Goal: Transaction & Acquisition: Register for event/course

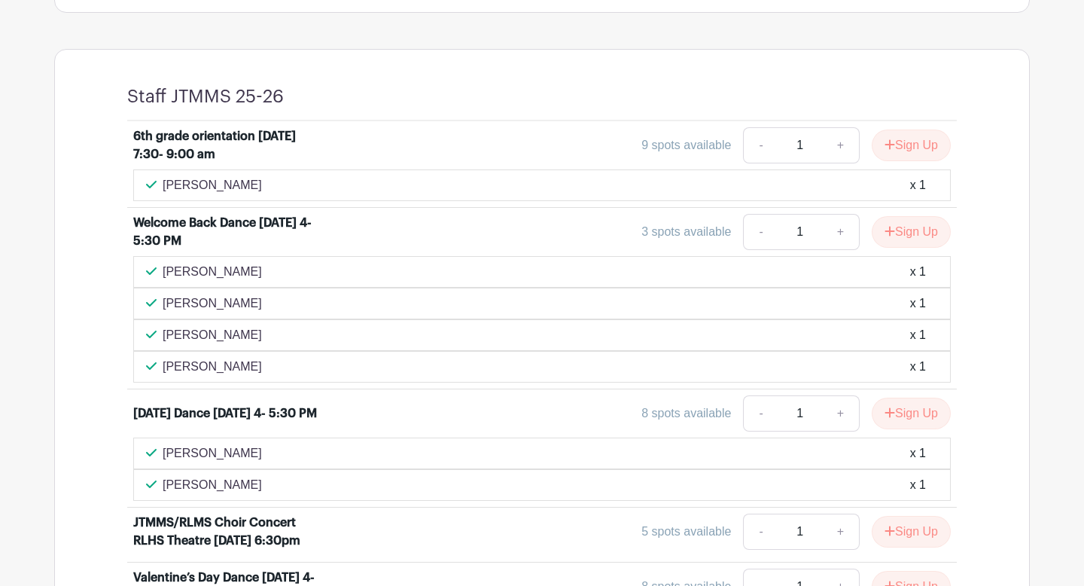
scroll to position [564, 0]
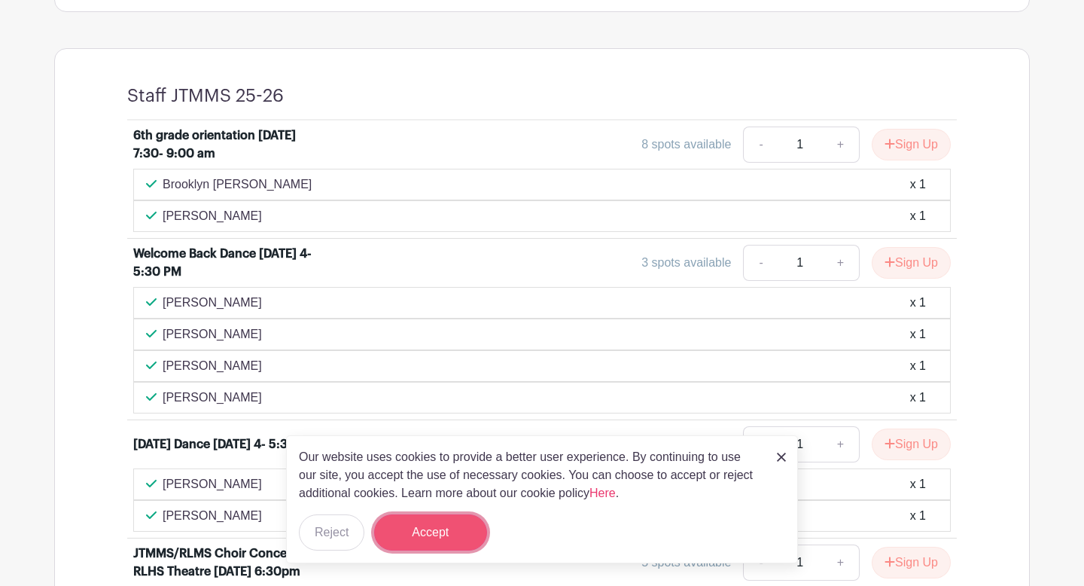
click at [429, 532] on button "Accept" at bounding box center [430, 532] width 113 height 36
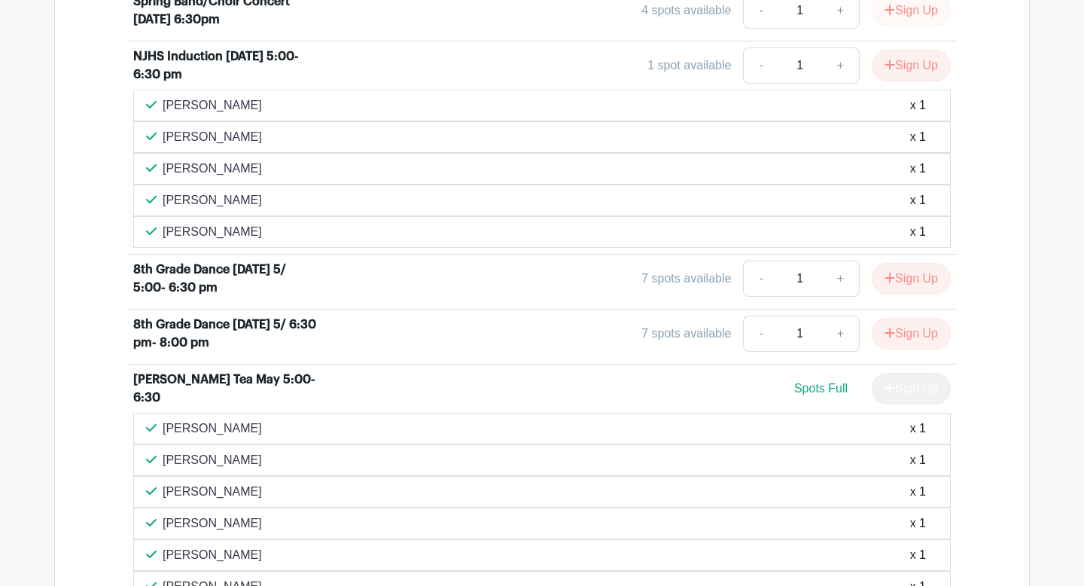
scroll to position [1456, 0]
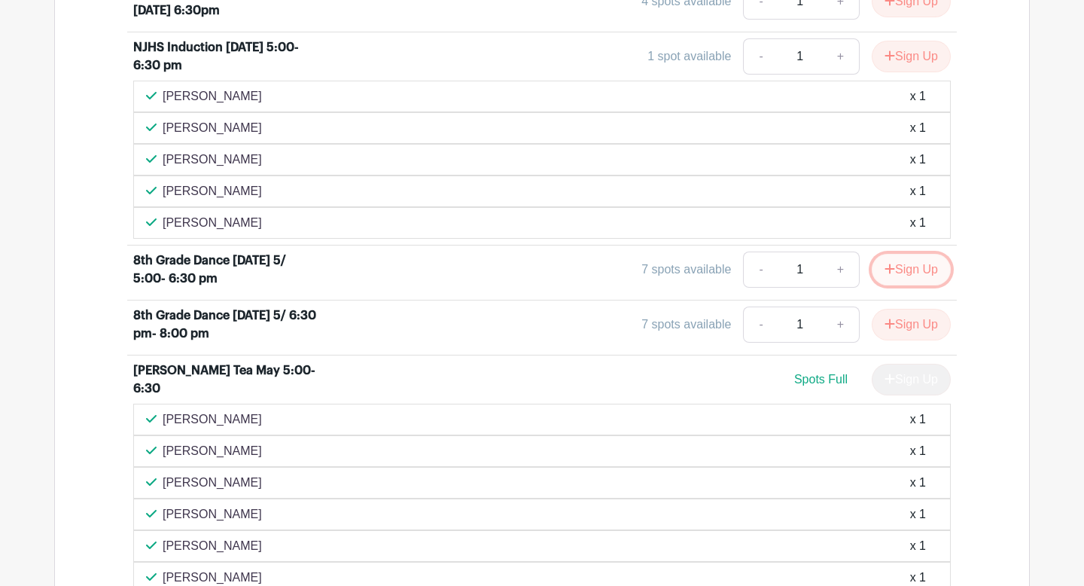
click at [903, 269] on button "Sign Up" at bounding box center [911, 270] width 79 height 32
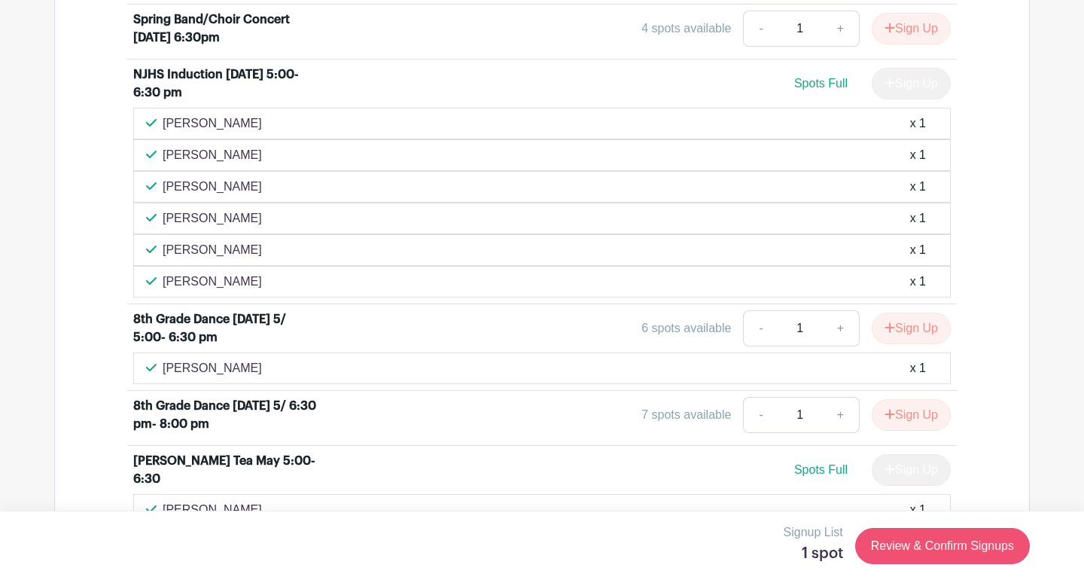
scroll to position [1587, 0]
click at [916, 551] on link "Review & Confirm Signups" at bounding box center [942, 546] width 175 height 36
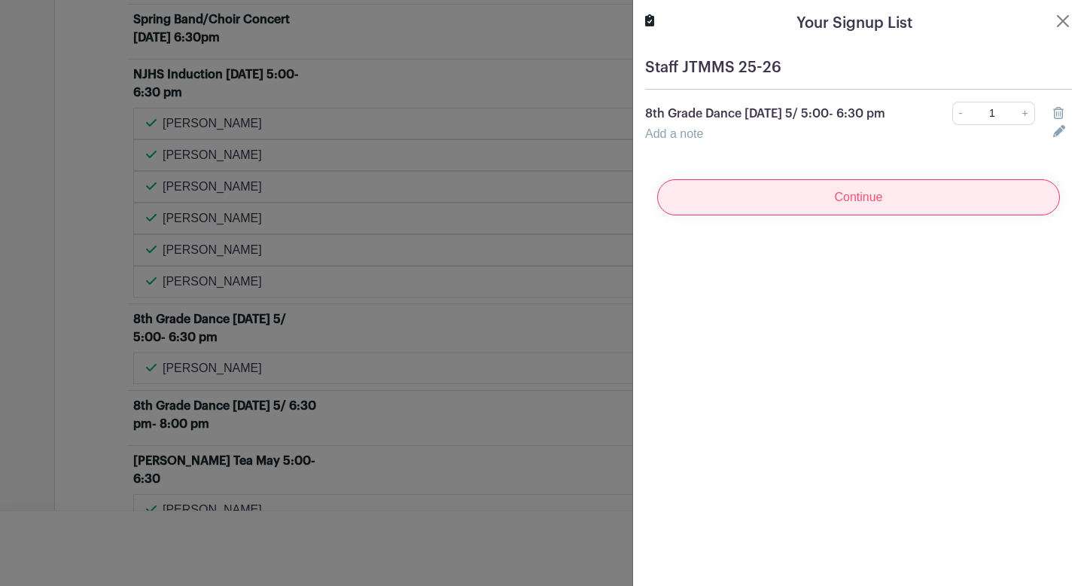
click at [828, 207] on input "Continue" at bounding box center [858, 197] width 403 height 36
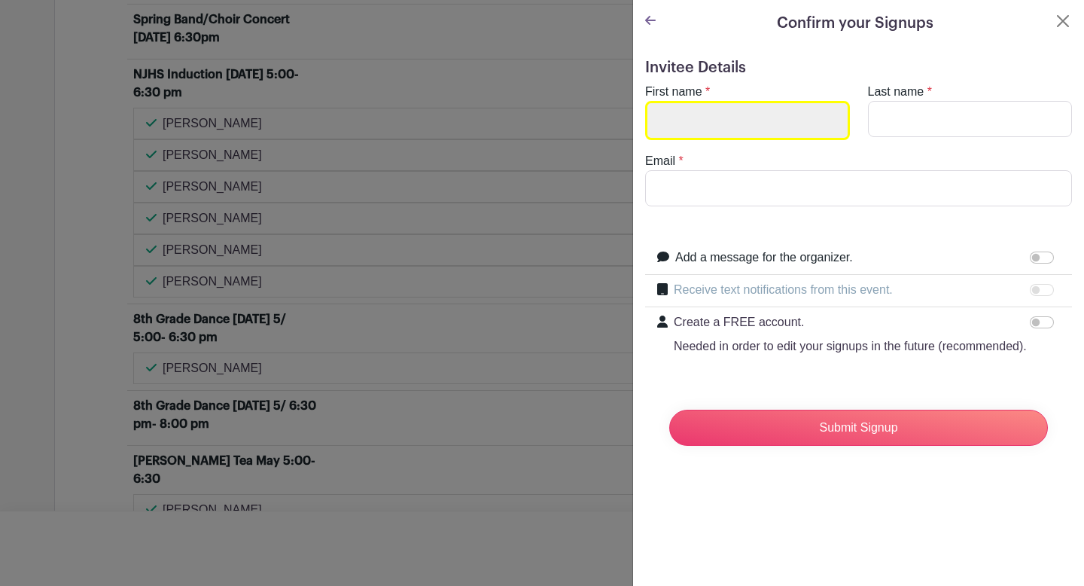
type input "y"
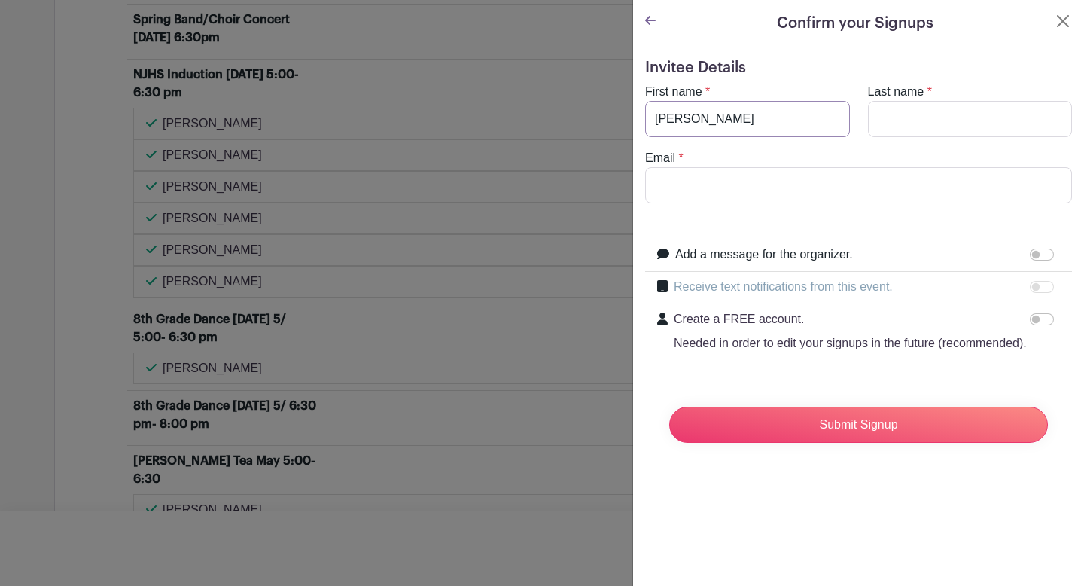
type input "[PERSON_NAME]"
type input "c"
type input "[EMAIL_ADDRESS][DOMAIN_NAME]"
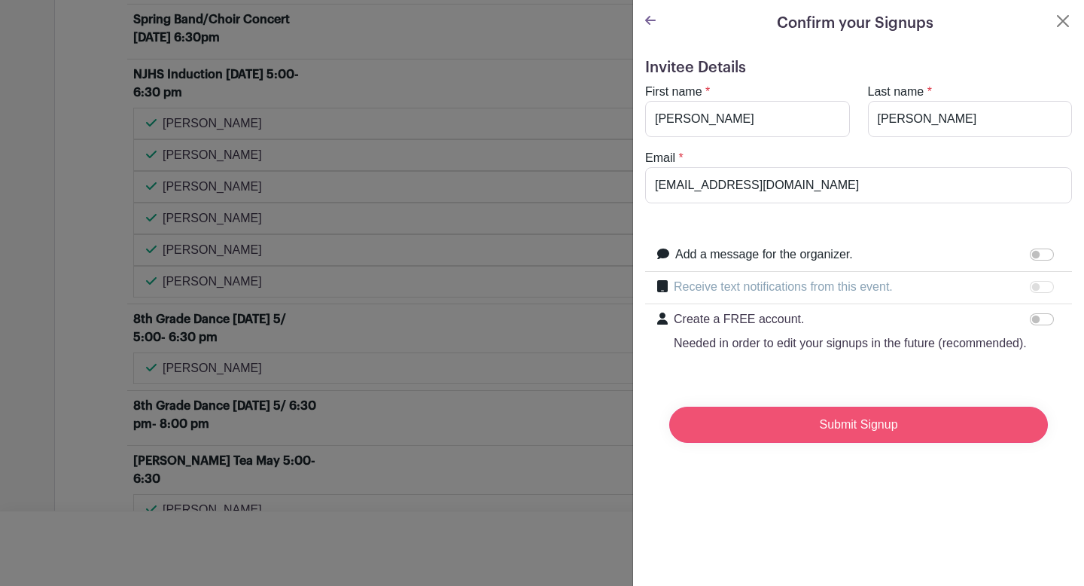
click at [865, 427] on input "Submit Signup" at bounding box center [858, 424] width 379 height 36
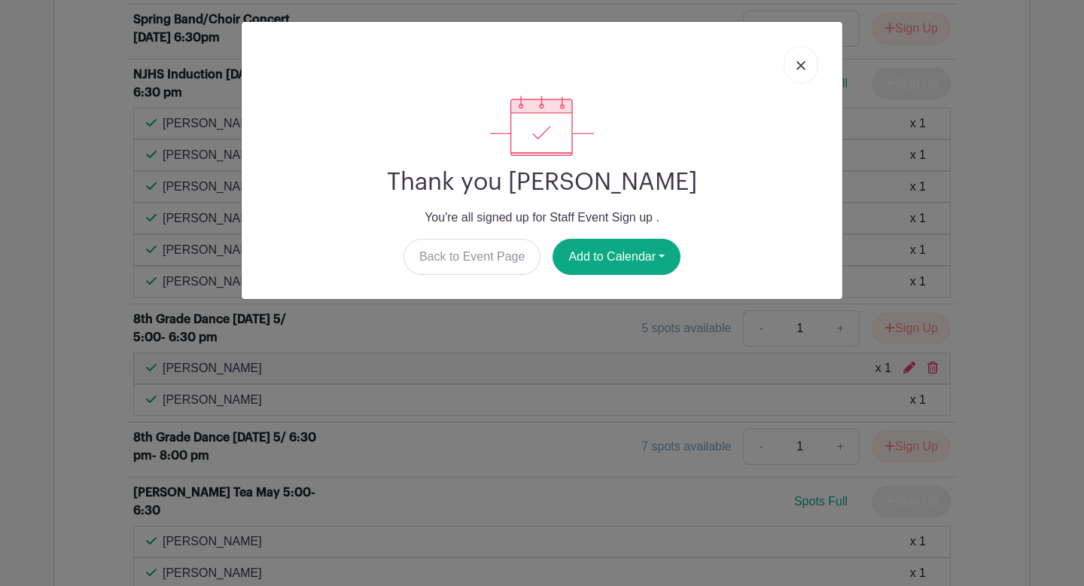
click at [799, 65] on img at bounding box center [800, 65] width 9 height 9
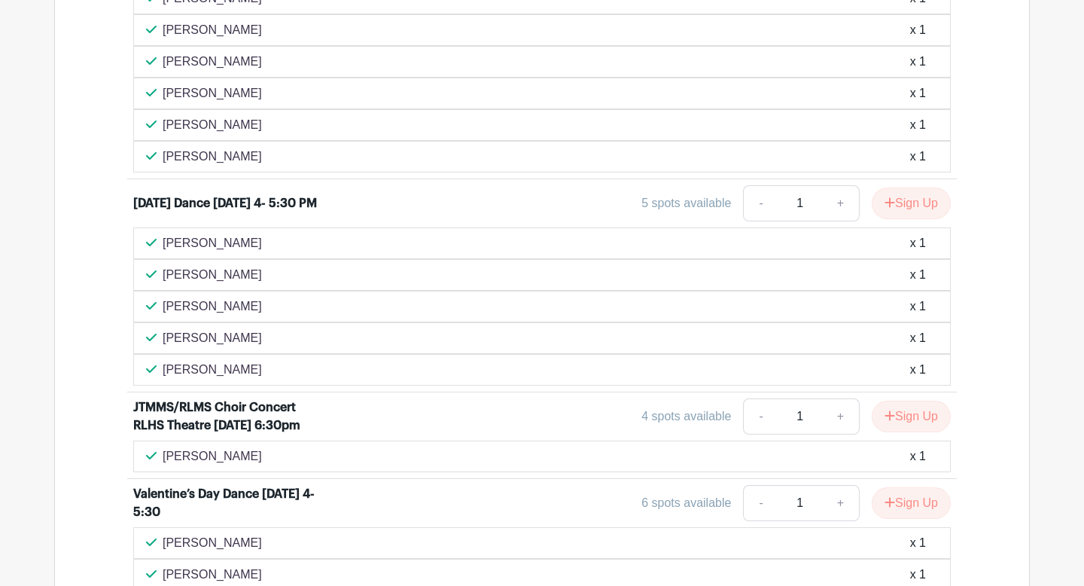
scroll to position [1083, 0]
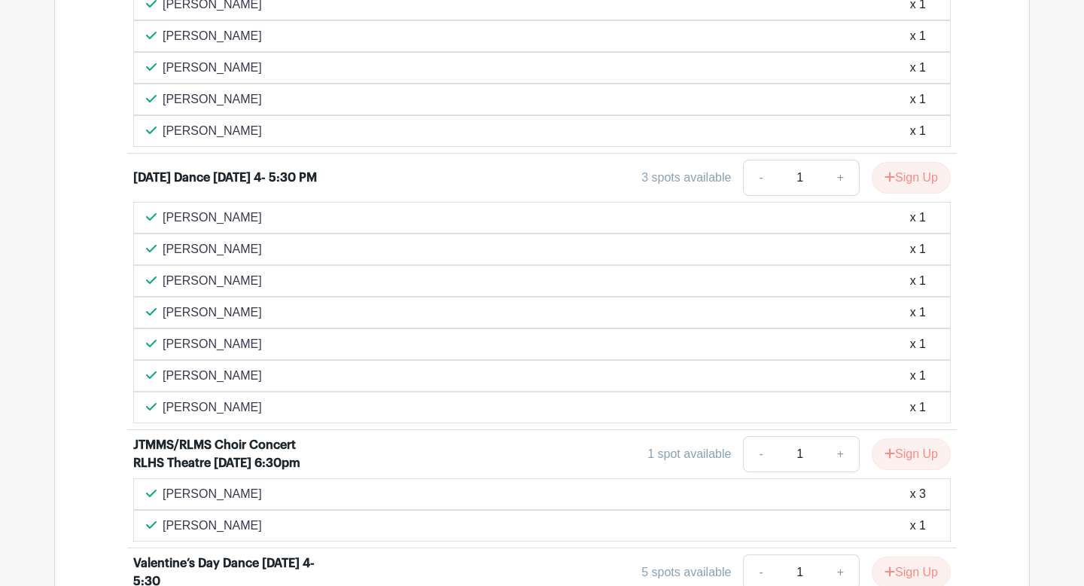
click at [898, 425] on li "[DATE] Dance [DATE] 4- 5:30 PM 3 spots available - 1 + Sign Up [PERSON_NAME] x …" at bounding box center [542, 292] width 830 height 276
click at [900, 455] on button "Sign Up" at bounding box center [911, 454] width 79 height 32
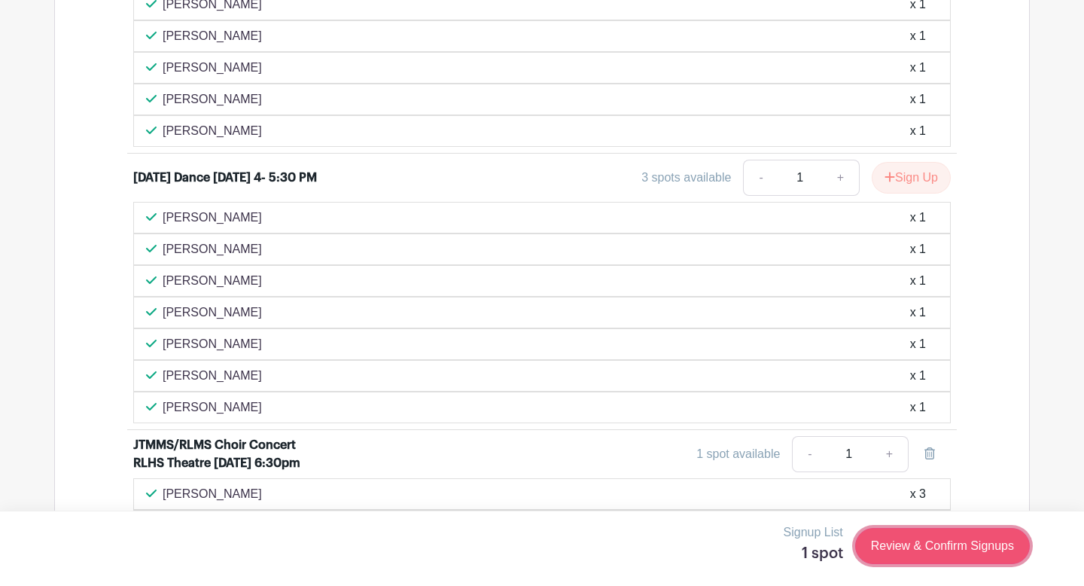
click at [922, 551] on link "Review & Confirm Signups" at bounding box center [942, 546] width 175 height 36
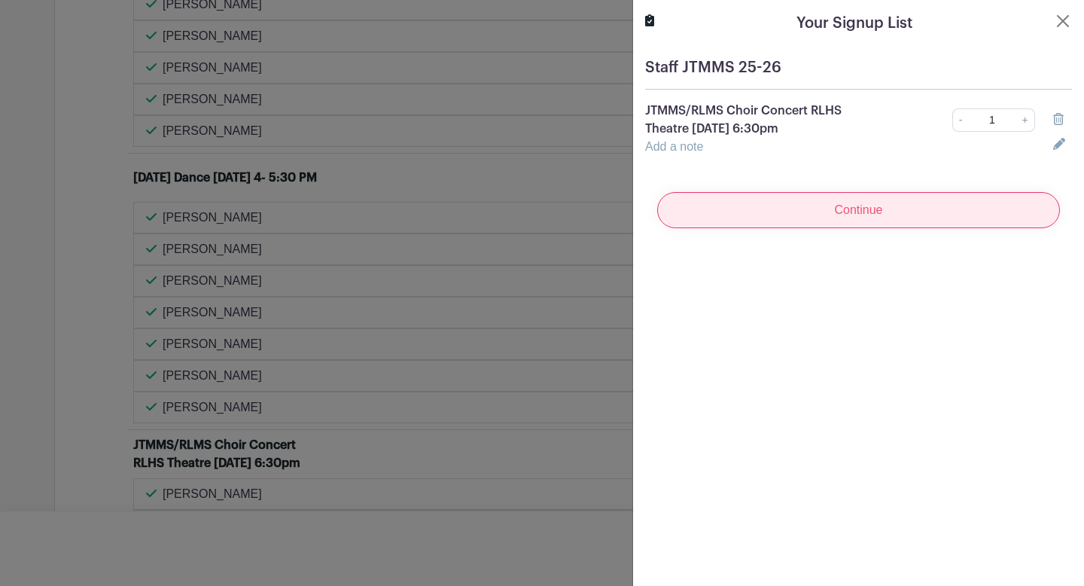
click at [868, 214] on input "Continue" at bounding box center [858, 210] width 403 height 36
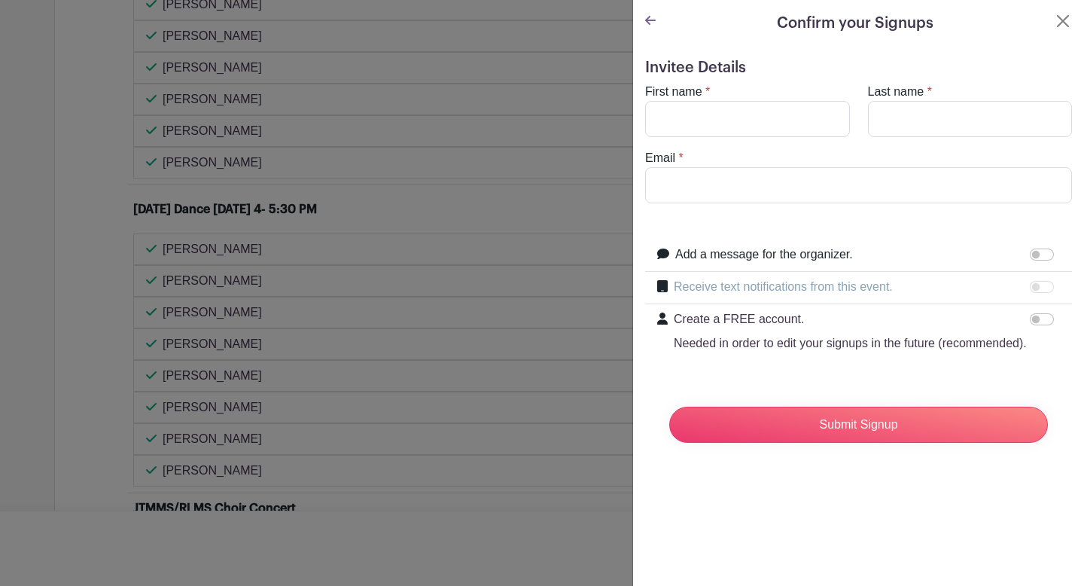
scroll to position [1115, 0]
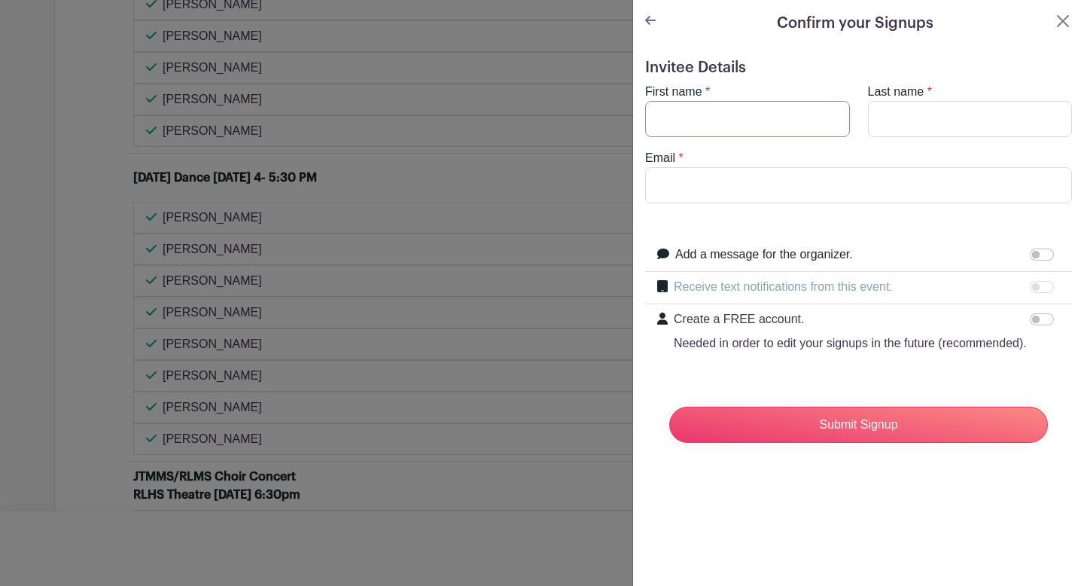
click at [738, 108] on input "First name" at bounding box center [747, 119] width 205 height 36
type input "[PERSON_NAME]"
click at [691, 190] on input "Email" at bounding box center [858, 185] width 427 height 36
type input "[EMAIL_ADDRESS][DOMAIN_NAME]"
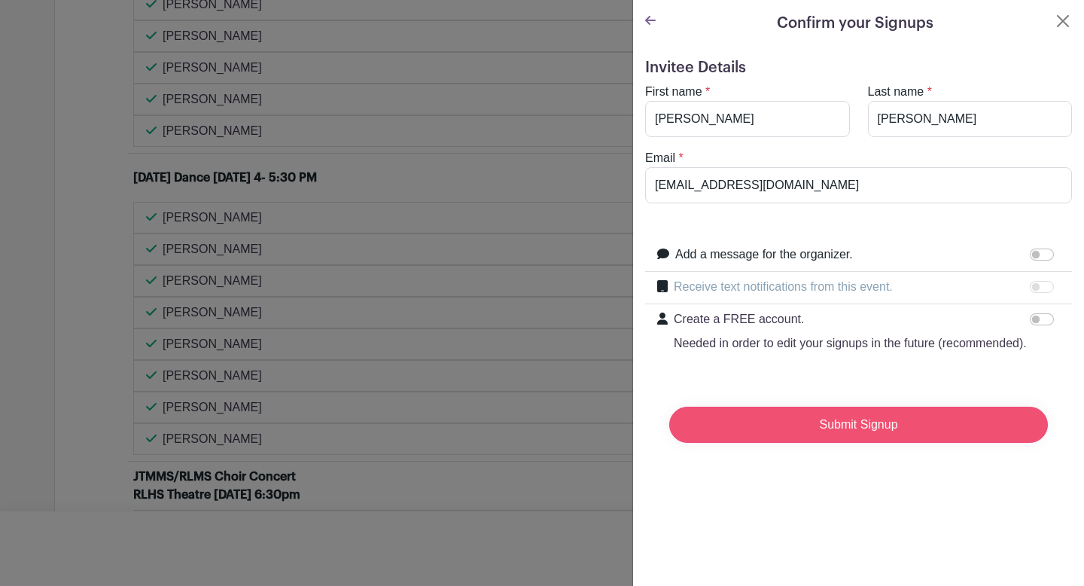
click at [836, 427] on input "Submit Signup" at bounding box center [858, 424] width 379 height 36
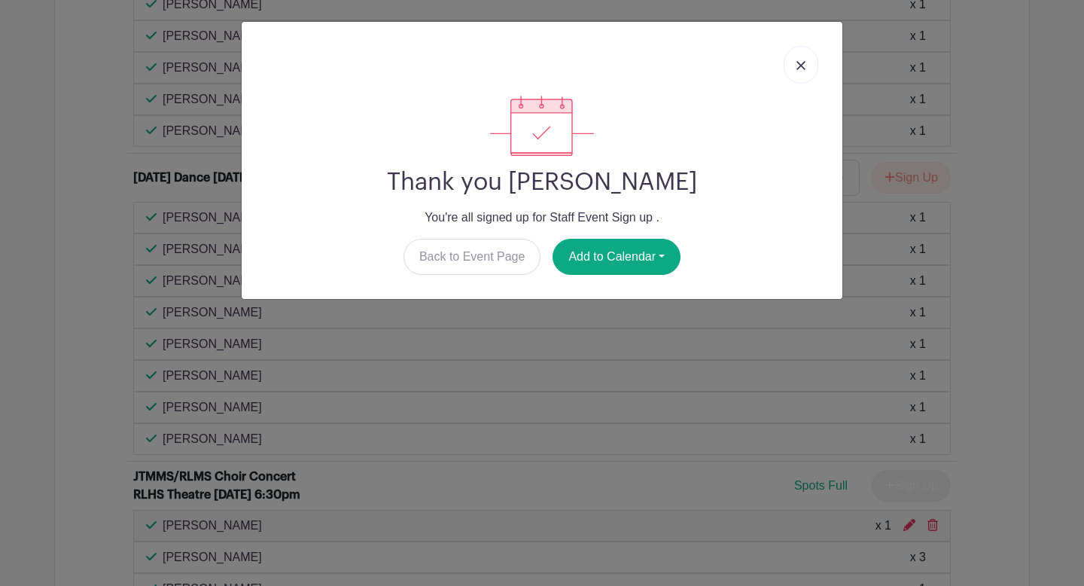
click at [802, 61] on img at bounding box center [800, 65] width 9 height 9
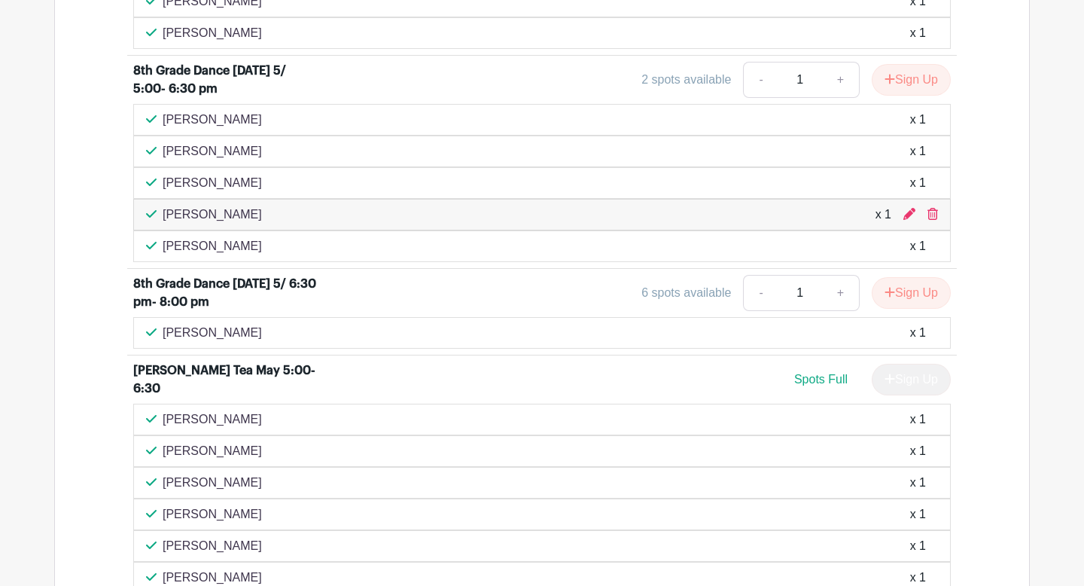
scroll to position [2368, 0]
click at [234, 79] on div "8th Grade Dance [DATE] 5/ 5:00- 6:30 pm" at bounding box center [226, 80] width 187 height 36
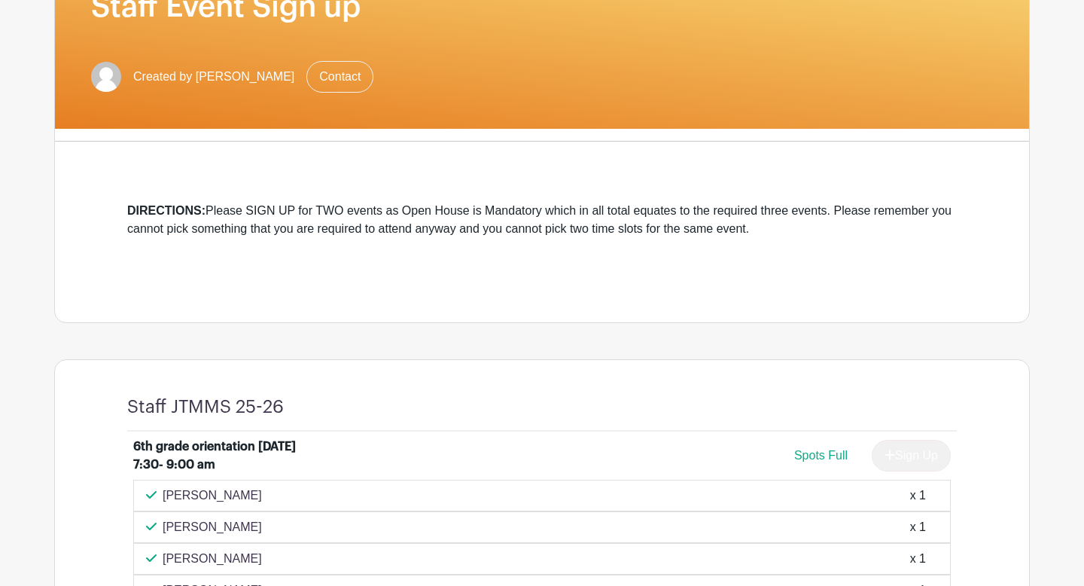
scroll to position [0, 0]
